Goal: Navigation & Orientation: Understand site structure

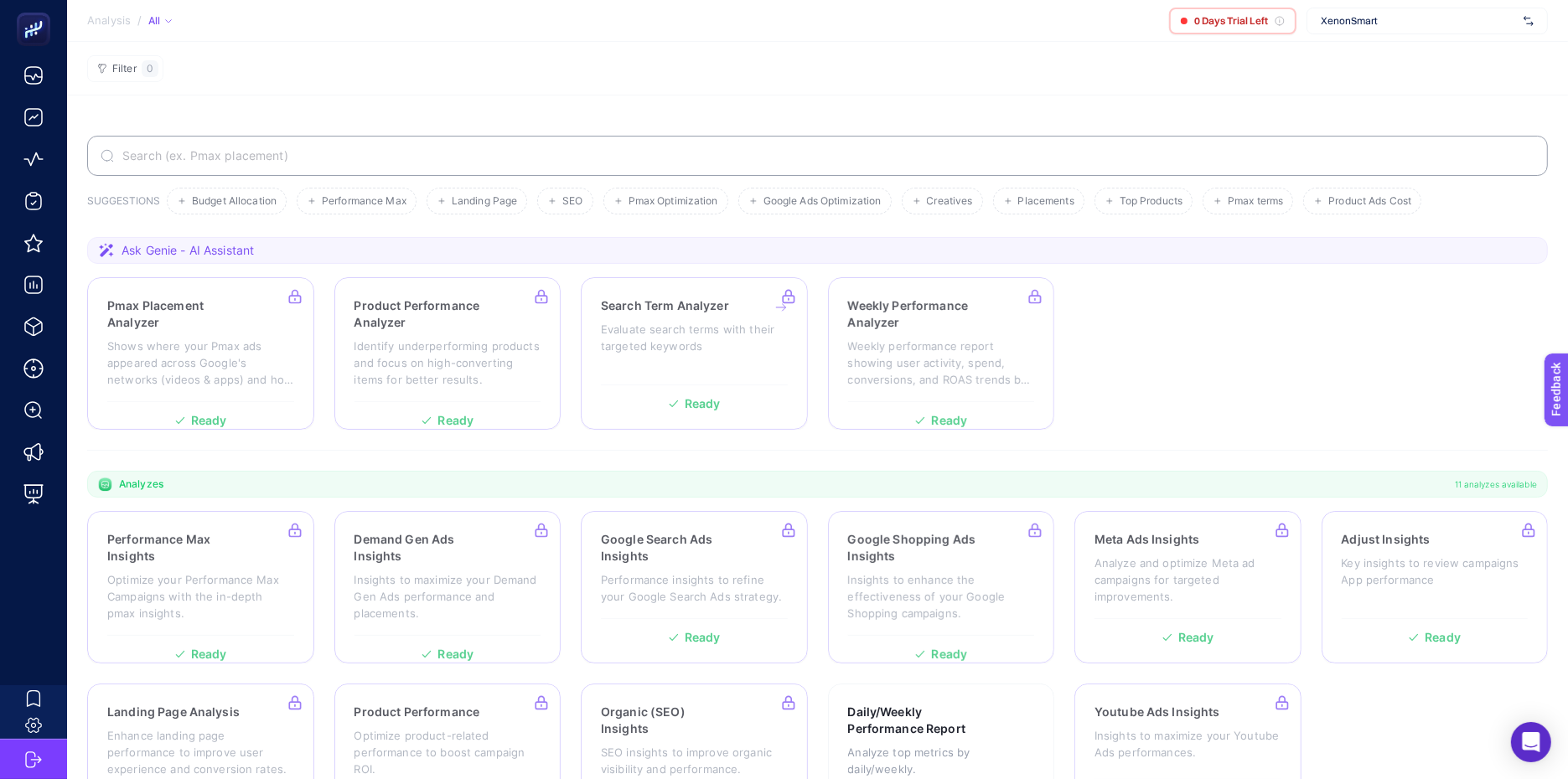
click at [1146, 462] on section "SUGGESTIONS Budget Allocation Performance Max Landing Page SEO Pmax Optimizatio…" at bounding box center [817, 476] width 1500 height 760
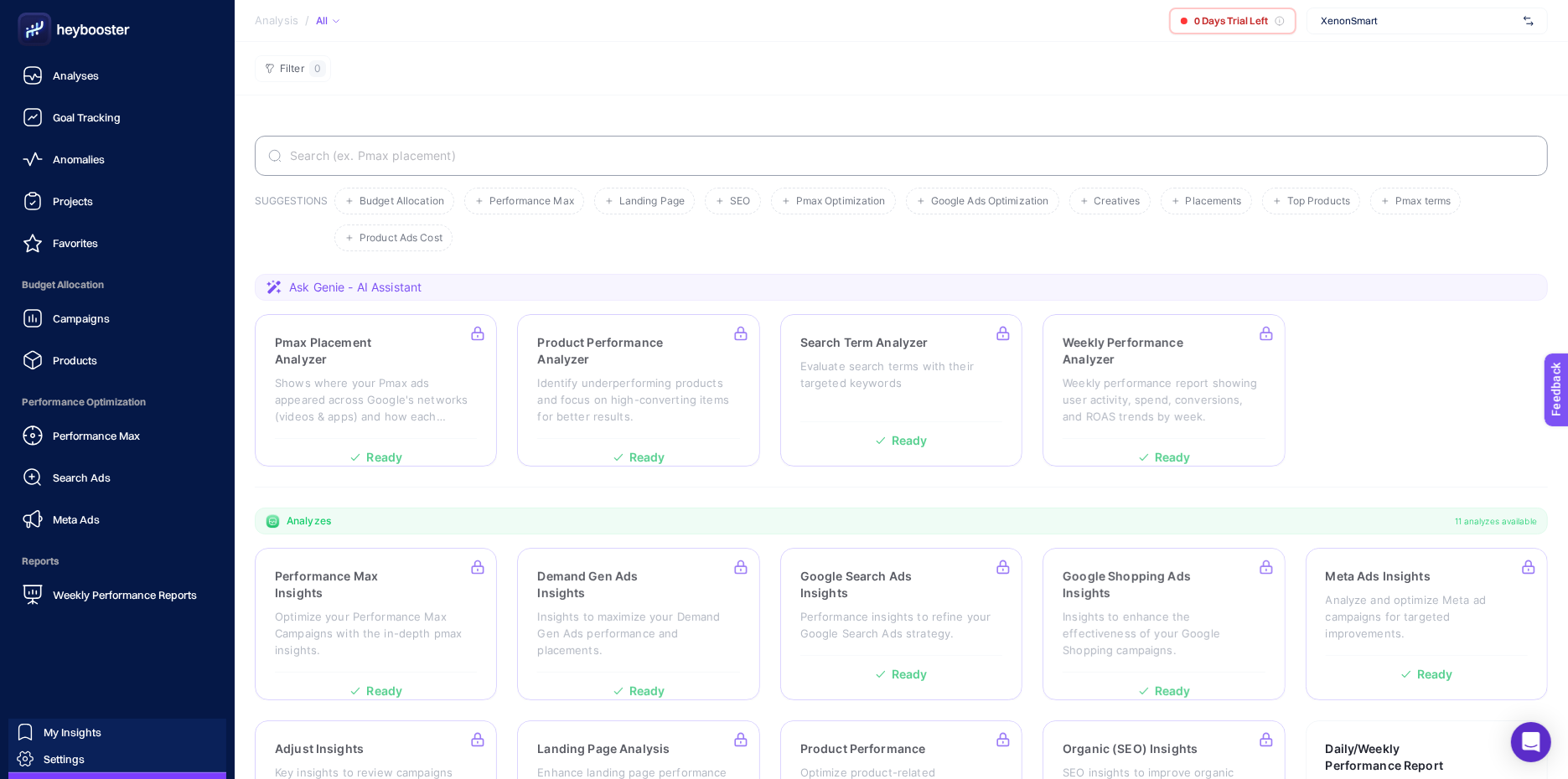
click at [86, 35] on icon at bounding box center [73, 30] width 120 height 33
click at [91, 171] on link "Anomalies" at bounding box center [117, 159] width 208 height 33
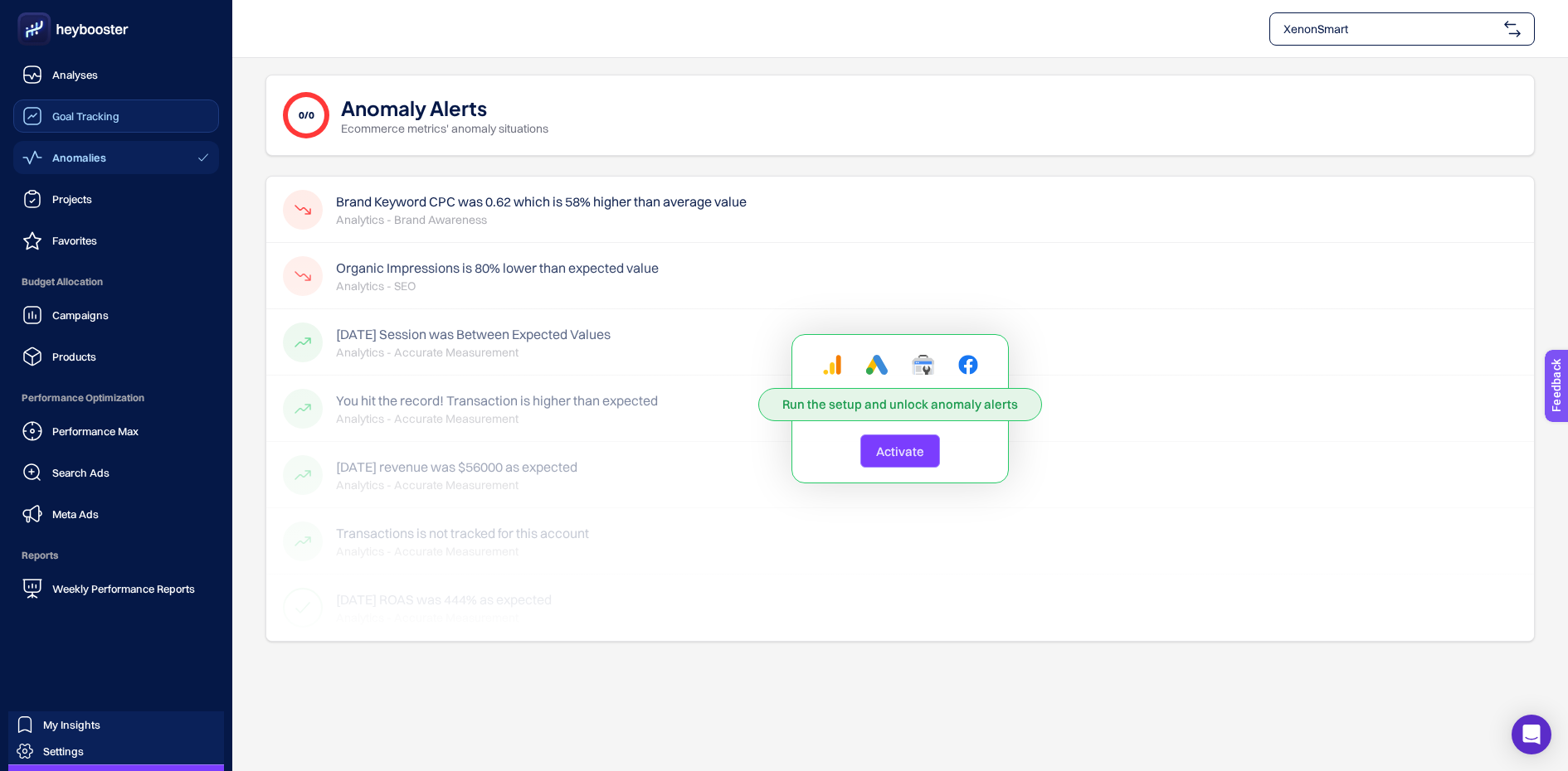
click at [93, 110] on span "Goal Tracking" at bounding box center [85, 116] width 67 height 13
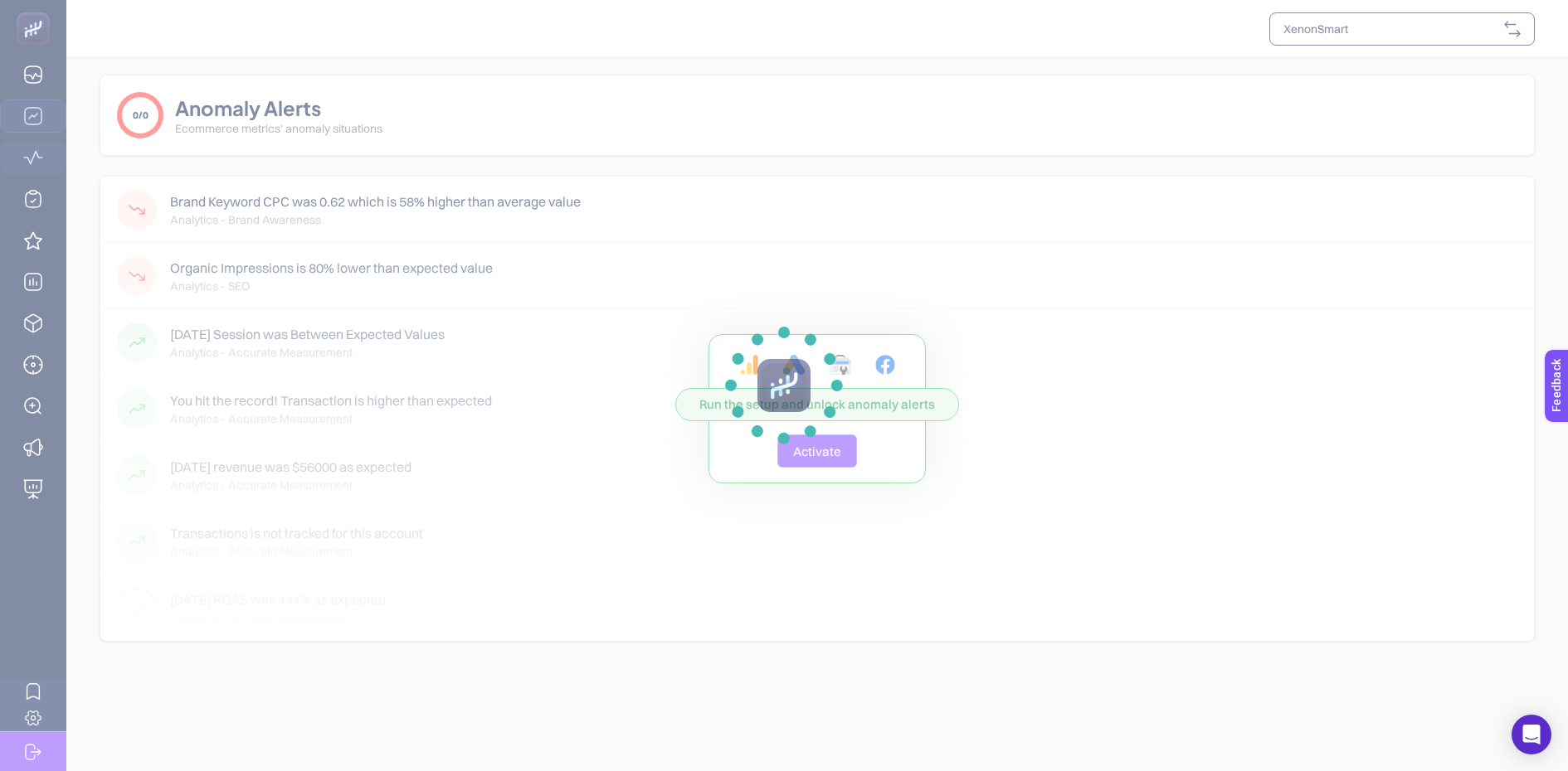
click at [531, 277] on section at bounding box center [784, 386] width 1568 height 771
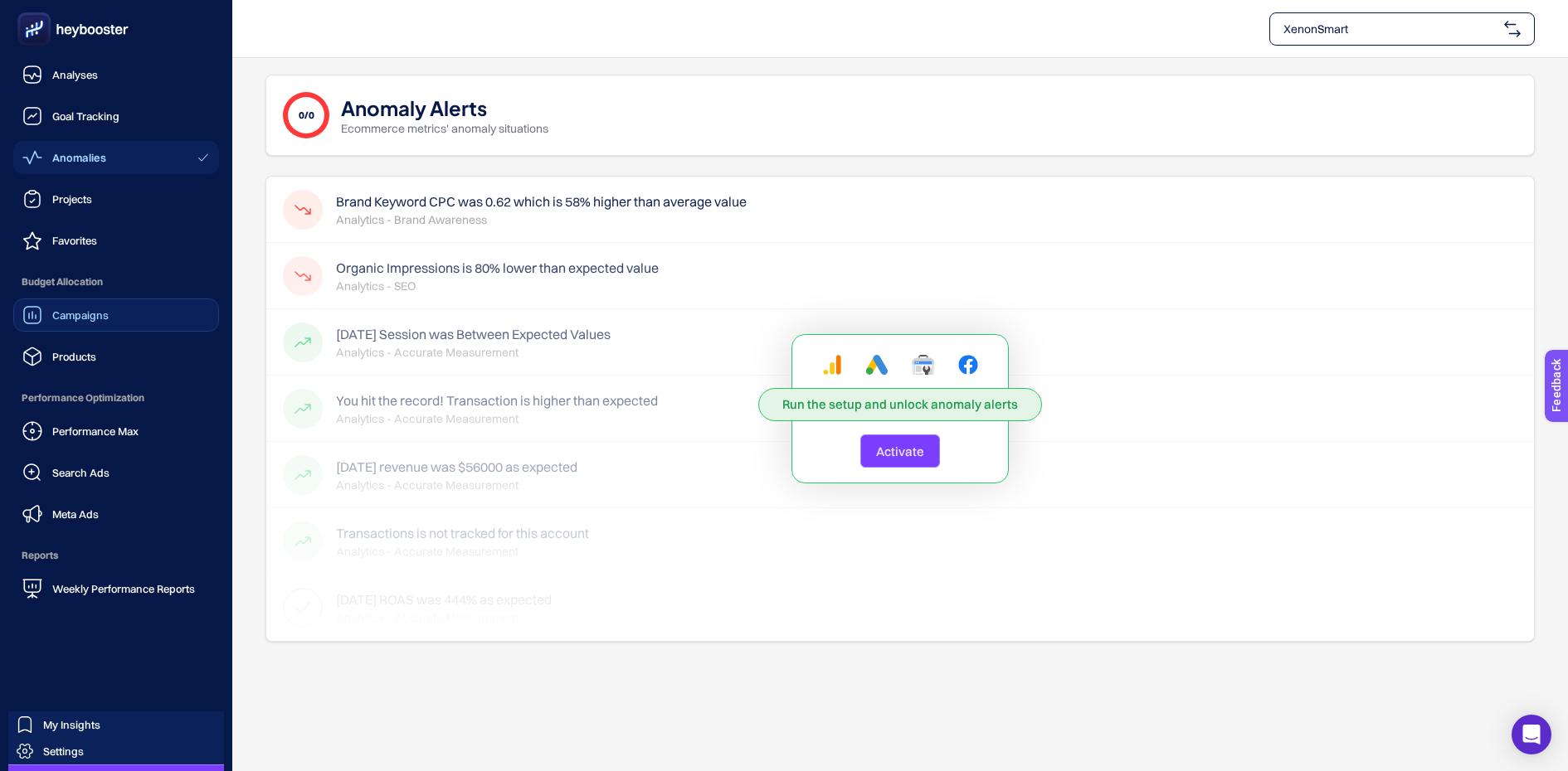
click at [62, 317] on span "Campaigns" at bounding box center [81, 315] width 57 height 13
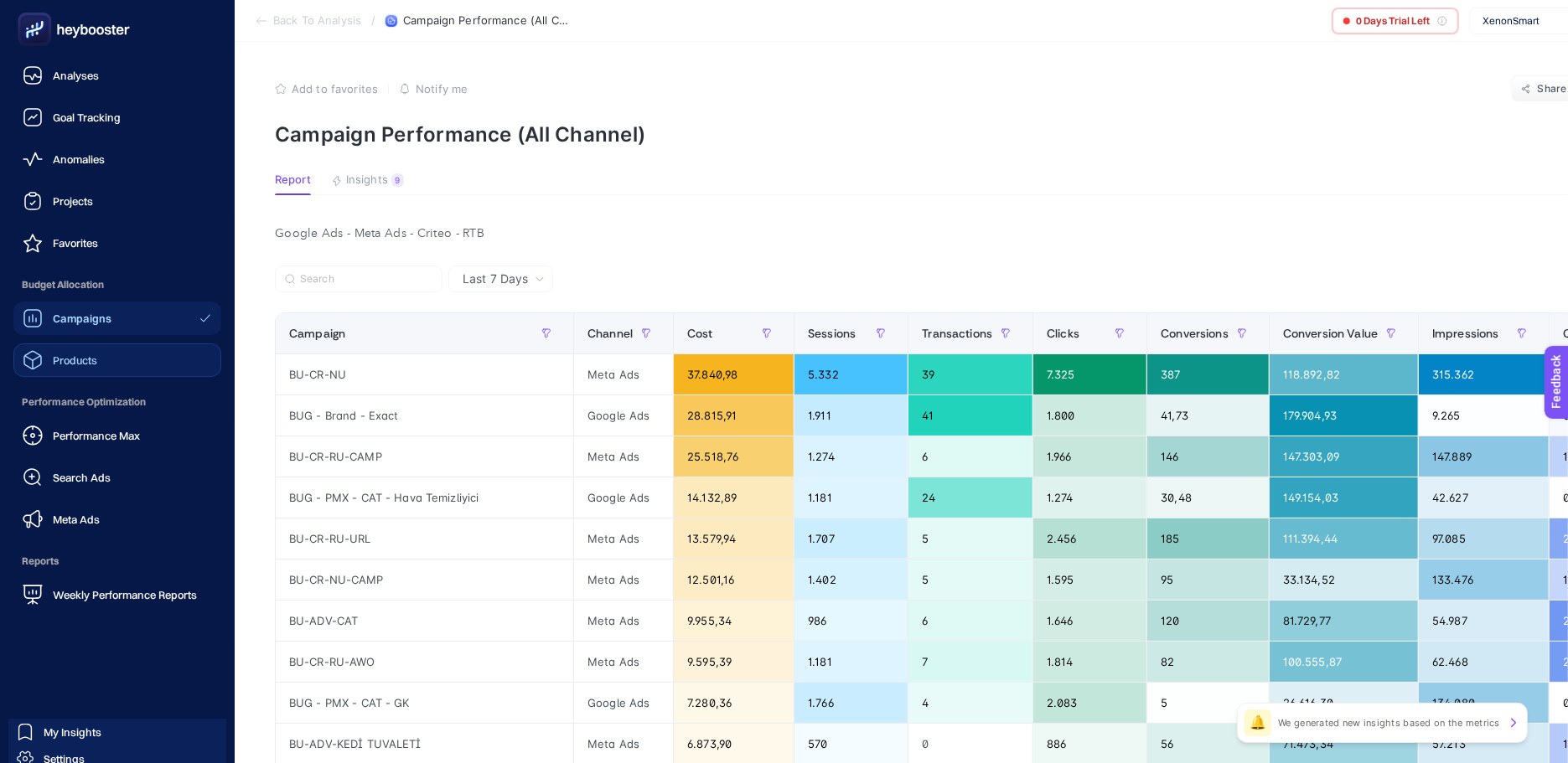
click at [67, 363] on span "Products" at bounding box center [75, 360] width 44 height 13
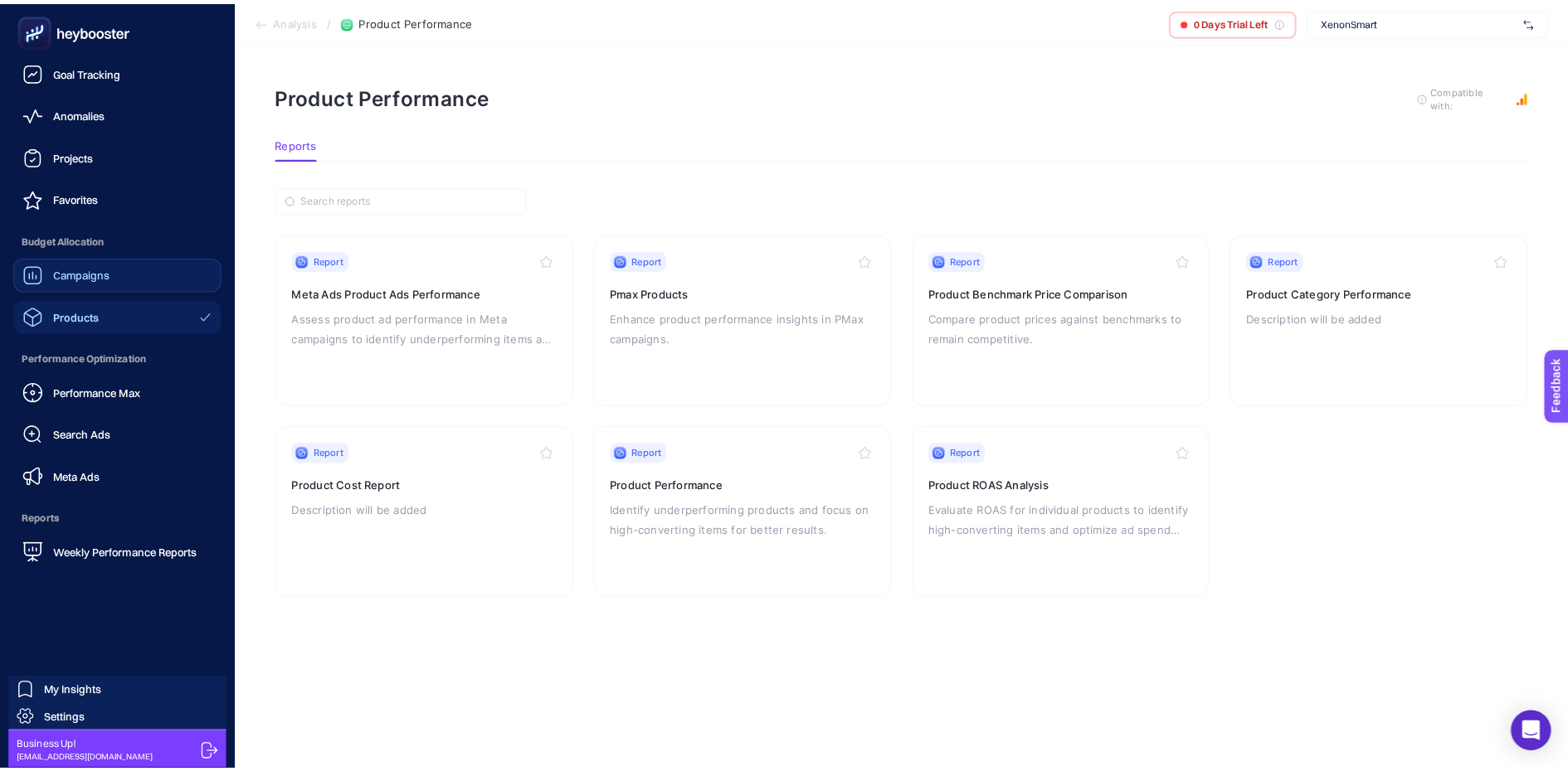
scroll to position [49, 0]
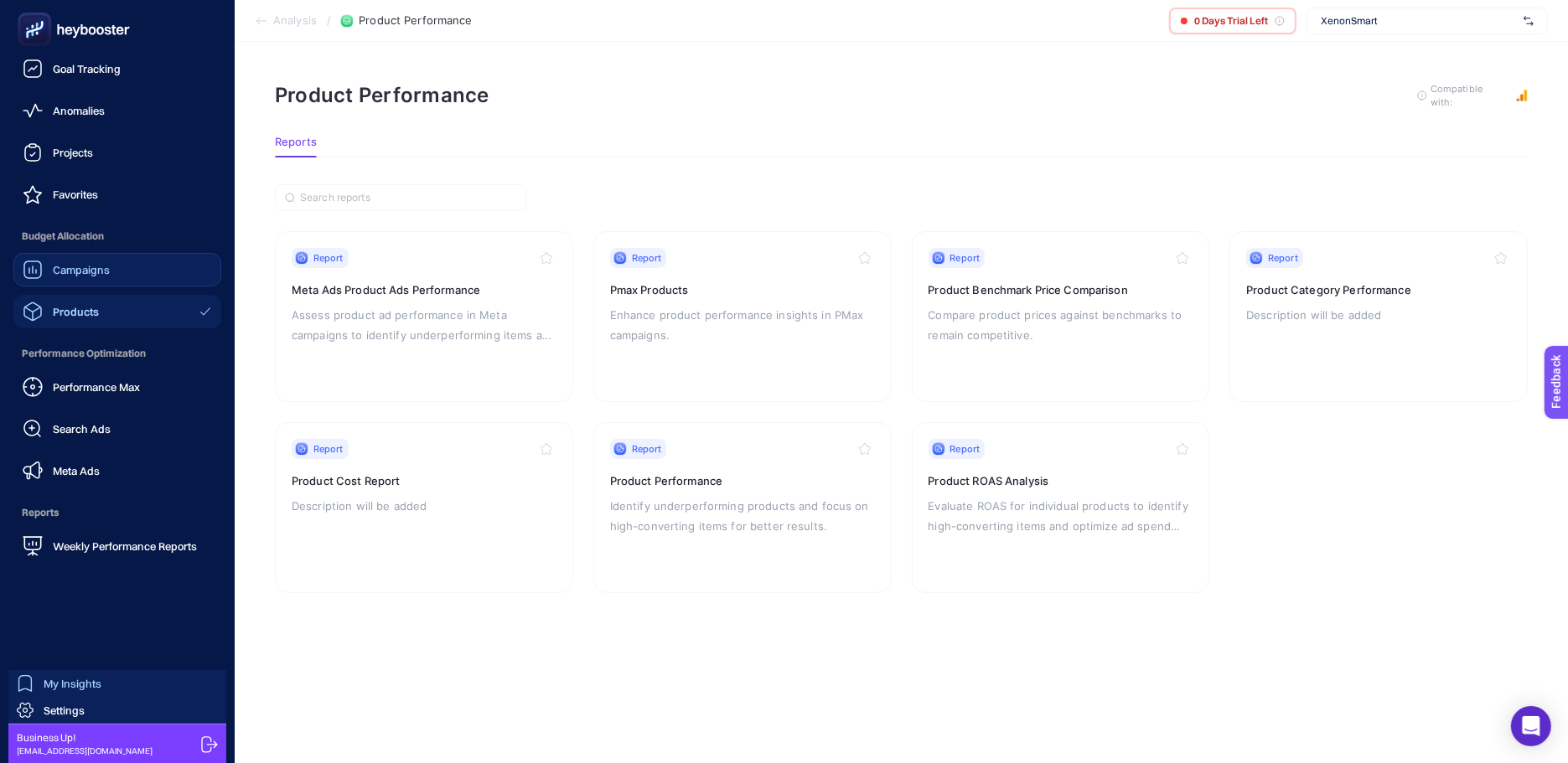
click at [61, 684] on span "My Insights" at bounding box center [72, 683] width 57 height 13
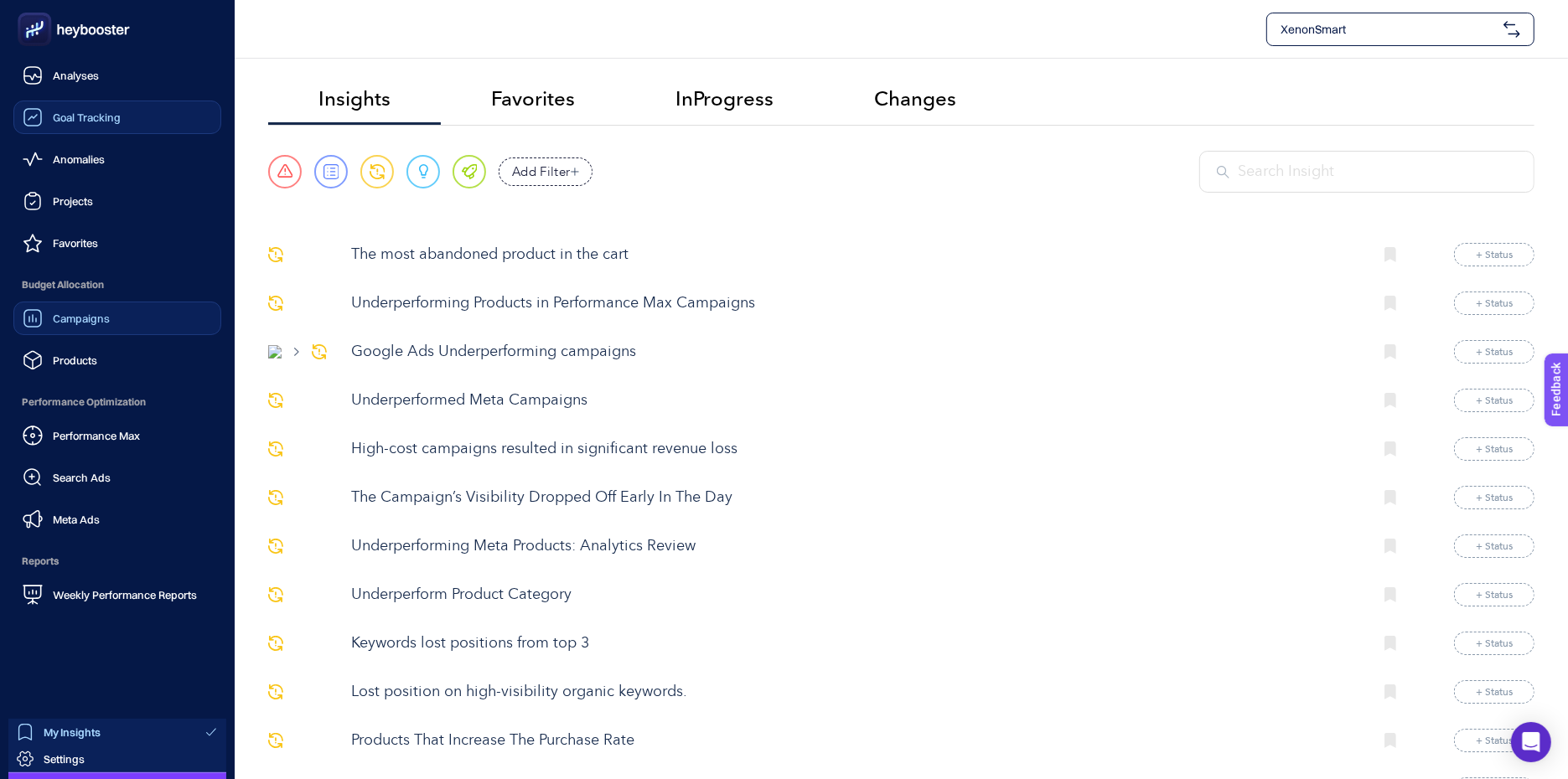
click at [105, 111] on span "Goal Tracking" at bounding box center [86, 117] width 68 height 13
